Goal: Find contact information: Find contact information

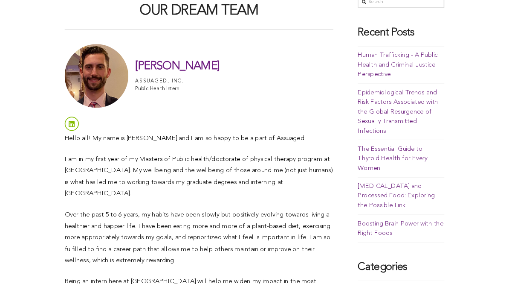
scroll to position [265, 0]
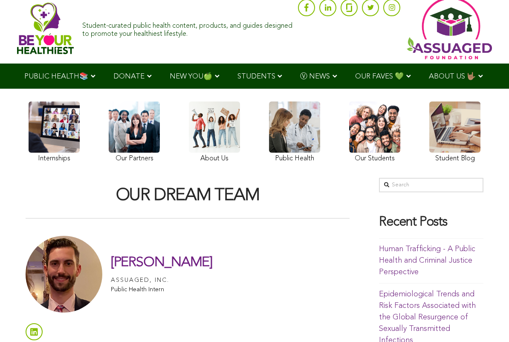
scroll to position [57, 0]
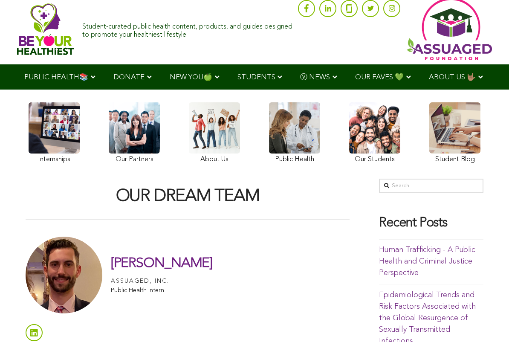
click at [442, 99] on link "Contact Us" at bounding box center [437, 99] width 114 height 19
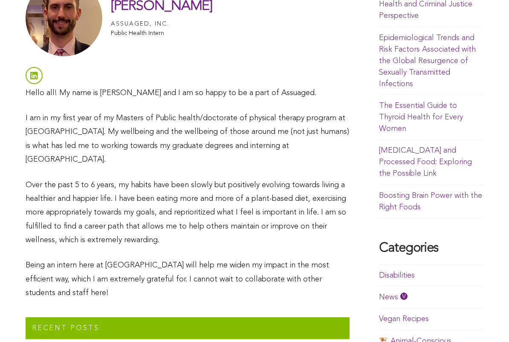
scroll to position [315, 0]
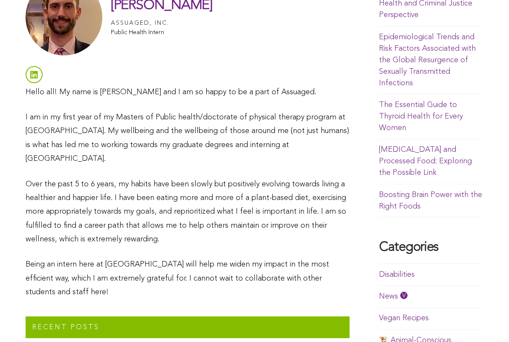
click at [41, 76] on link at bounding box center [34, 74] width 17 height 17
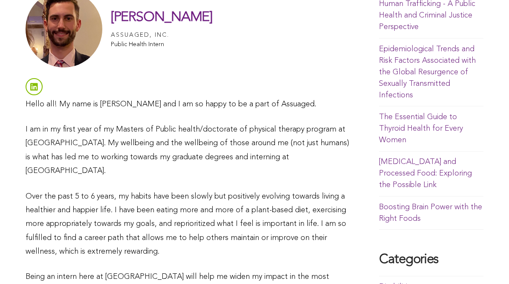
scroll to position [234, 0]
